Goal: Task Accomplishment & Management: Complete application form

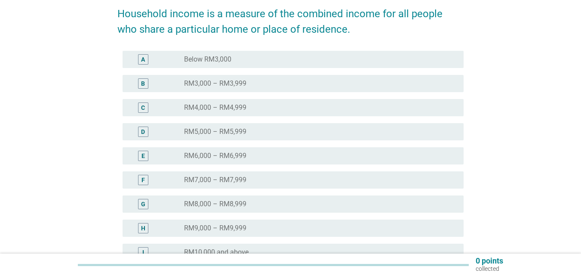
scroll to position [129, 0]
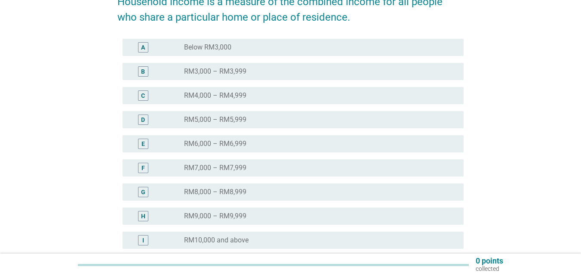
click at [145, 46] on div "A" at bounding box center [143, 47] width 4 height 9
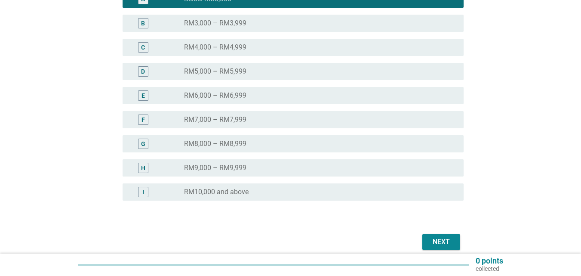
scroll to position [215, 0]
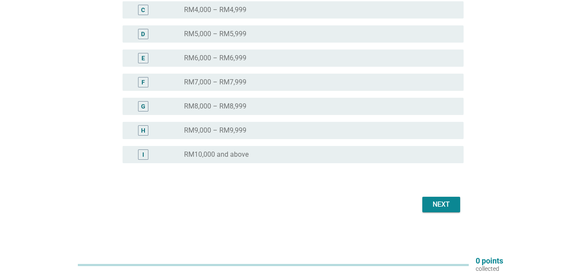
click at [445, 206] on div "Next" at bounding box center [441, 204] width 24 height 10
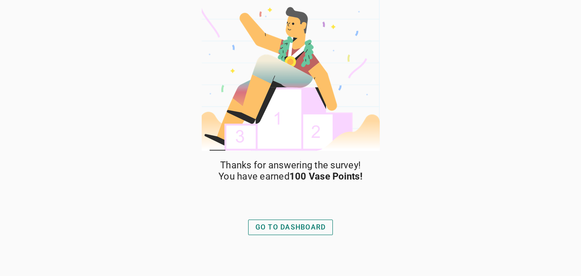
click at [299, 226] on div "GO TO DASHBOARD" at bounding box center [290, 227] width 71 height 10
